Goal: Check status: Check status

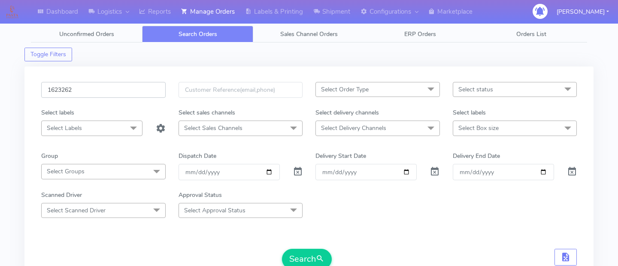
click at [134, 89] on input "1623262" at bounding box center [103, 90] width 124 height 16
paste input "1625687"
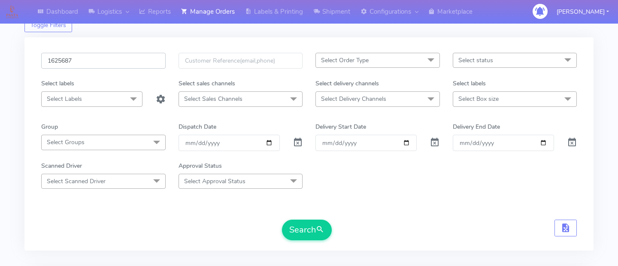
scroll to position [31, 0]
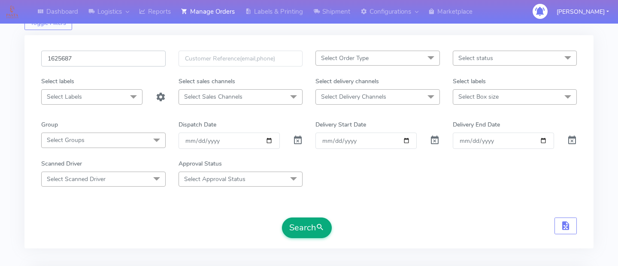
type input "1625687"
click at [317, 224] on span "submit" at bounding box center [320, 228] width 9 height 12
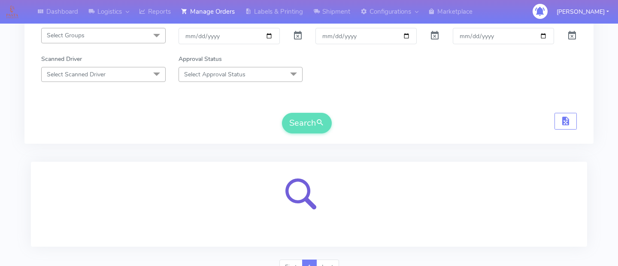
scroll to position [177, 0]
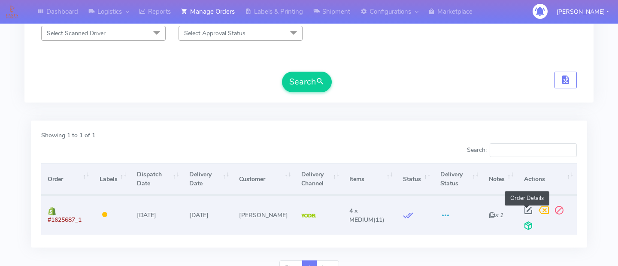
click at [526, 211] on span at bounding box center [527, 212] width 15 height 8
select select "5"
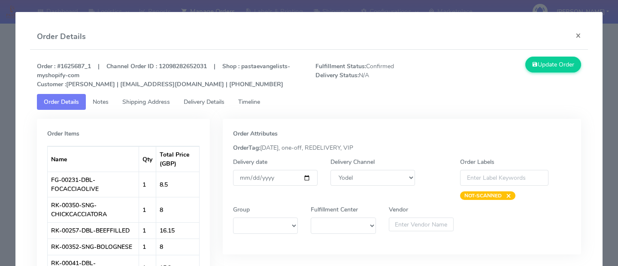
click at [208, 107] on link "Delivery Details" at bounding box center [204, 102] width 54 height 16
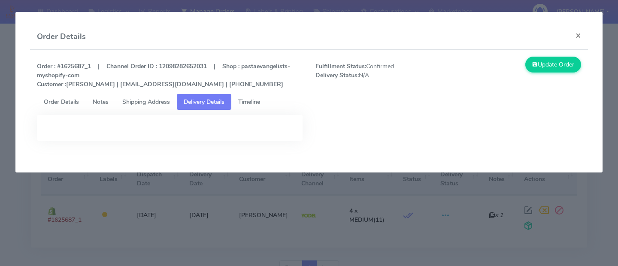
click at [251, 105] on span "Timeline" at bounding box center [249, 102] width 22 height 8
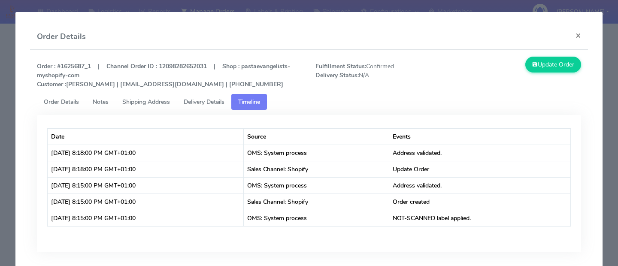
click at [156, 103] on span "Shipping Address" at bounding box center [146, 102] width 48 height 8
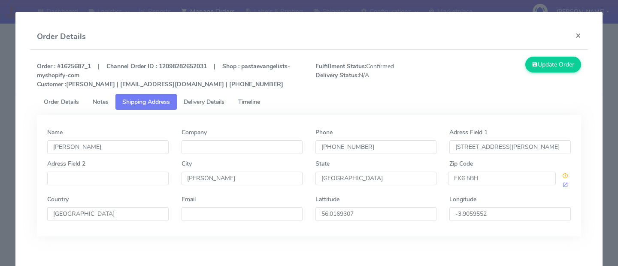
click at [248, 104] on span "Timeline" at bounding box center [249, 102] width 22 height 8
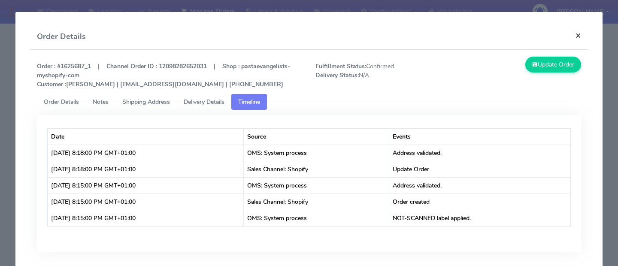
click at [575, 34] on button "×" at bounding box center [577, 35] width 19 height 23
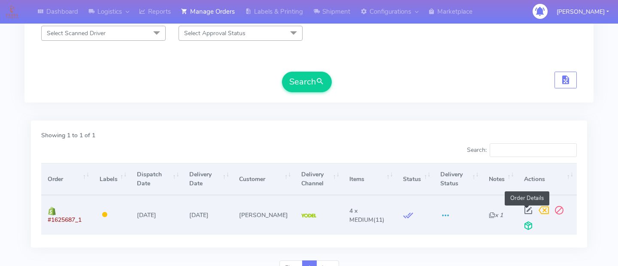
click at [523, 208] on span at bounding box center [527, 212] width 15 height 8
select select "5"
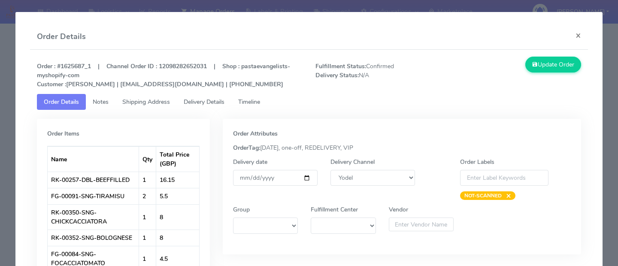
click at [168, 107] on link "Shipping Address" at bounding box center [145, 102] width 61 height 16
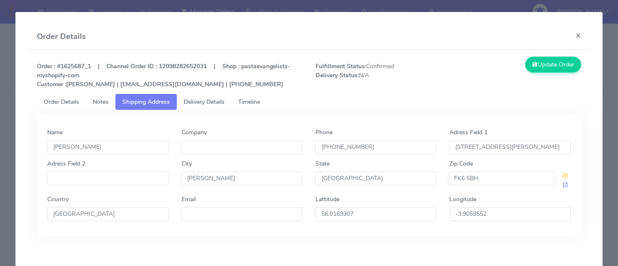
click at [224, 104] on span "Delivery Details" at bounding box center [204, 102] width 41 height 8
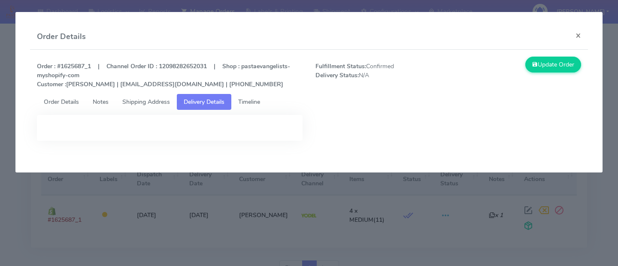
click at [260, 99] on span "Timeline" at bounding box center [249, 102] width 22 height 8
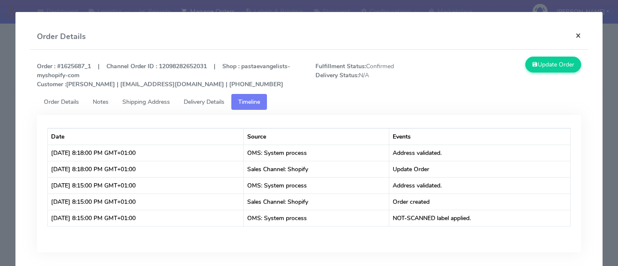
click at [577, 37] on button "×" at bounding box center [577, 35] width 19 height 23
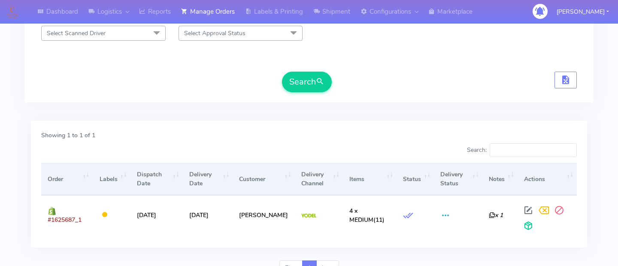
scroll to position [0, 0]
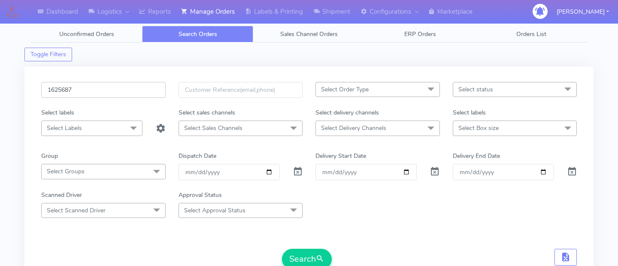
click at [115, 92] on input "1625687" at bounding box center [103, 90] width 124 height 16
paste input "#1621450"
click at [305, 263] on button "Search" at bounding box center [307, 259] width 50 height 21
click at [51, 91] on input "#1621450" at bounding box center [103, 90] width 124 height 16
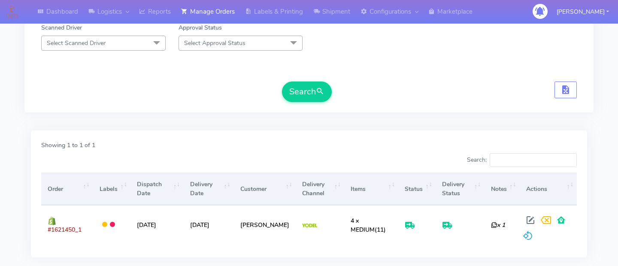
scroll to position [198, 0]
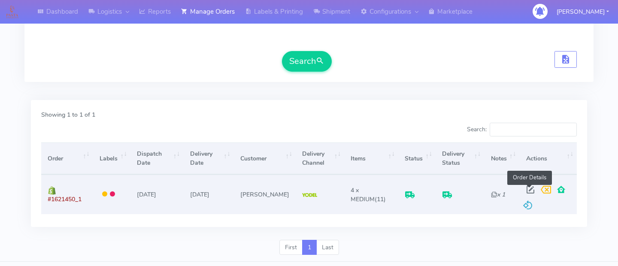
type input "1621450"
click at [530, 189] on span at bounding box center [529, 191] width 15 height 8
select select "5"
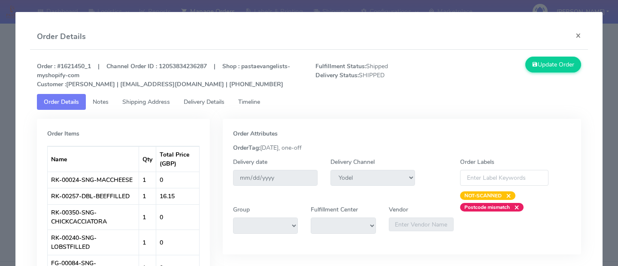
click at [208, 103] on span "Delivery Details" at bounding box center [204, 102] width 41 height 8
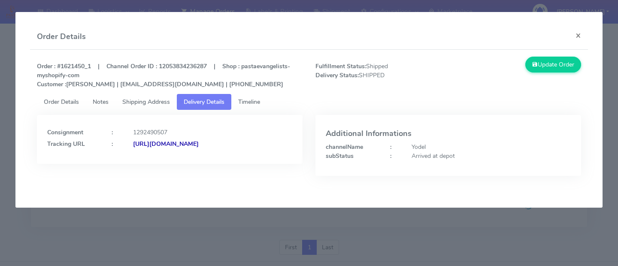
copy strong "JD0002249960895205"
drag, startPoint x: 241, startPoint y: 153, endPoint x: 211, endPoint y: 149, distance: 31.1
click at [211, 148] on div "[URL][DOMAIN_NAME]" at bounding box center [213, 143] width 172 height 9
click at [134, 221] on modal-container "Order Details × Order : #1621450_1 | Channel Order ID : 12053834236287 | Shop :…" at bounding box center [309, 133] width 618 height 266
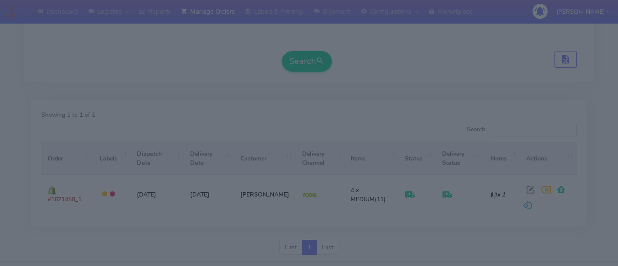
scroll to position [0, 0]
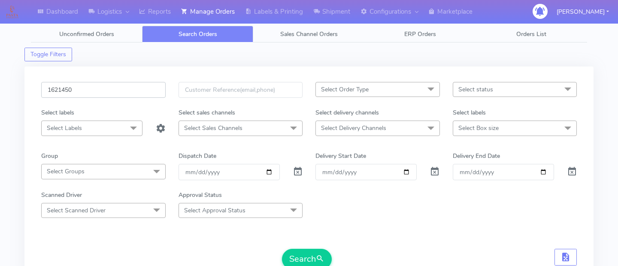
click at [113, 96] on input "1621450" at bounding box center [103, 90] width 124 height 16
paste input "1618640"
type input "1618640"
click at [311, 256] on button "Search" at bounding box center [307, 259] width 50 height 21
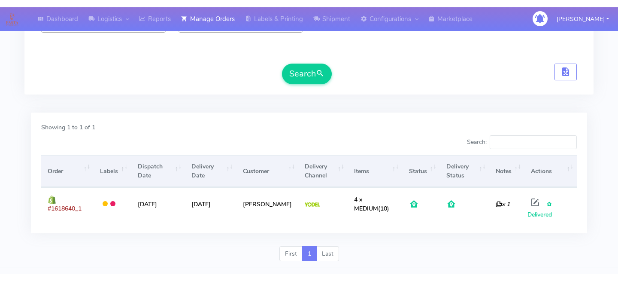
scroll to position [193, 0]
